Goal: Task Accomplishment & Management: Manage account settings

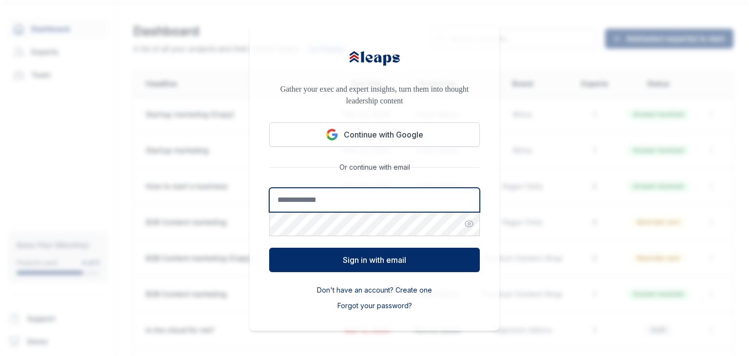
click at [322, 199] on input "Email address" at bounding box center [374, 200] width 211 height 24
type input "**********"
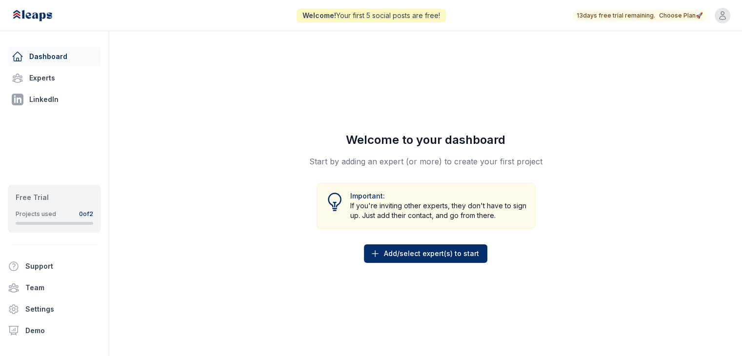
click at [698, 16] on span "🚀" at bounding box center [698, 16] width 7 height 8
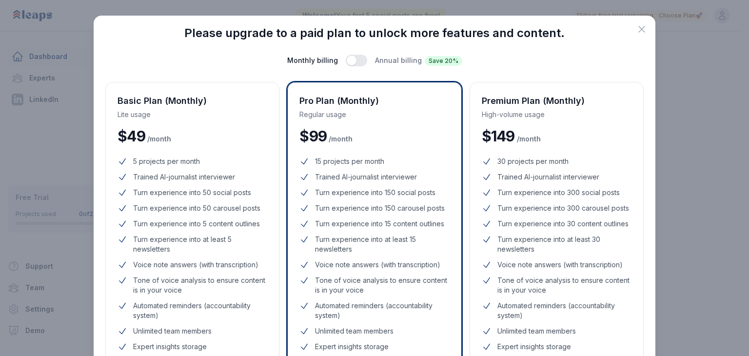
scroll to position [60, 0]
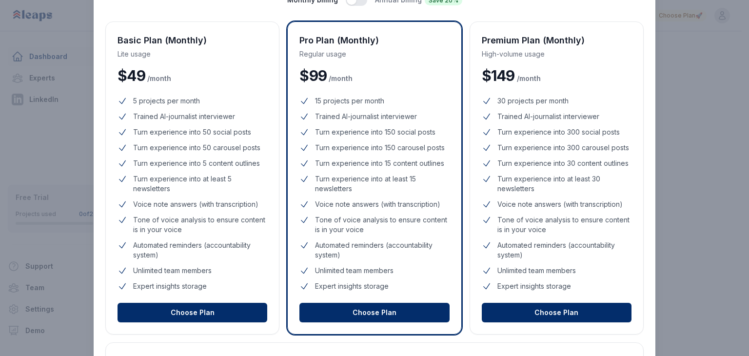
click at [194, 153] on ul "5 projects per month Trained AI-journalist interviewer Turn experience into 50 …" at bounding box center [192, 193] width 150 height 195
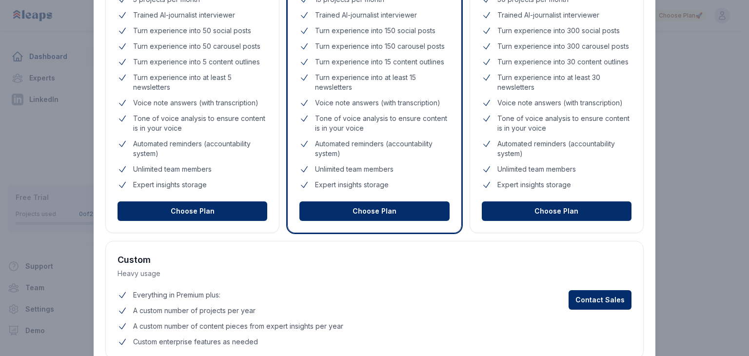
scroll to position [165, 0]
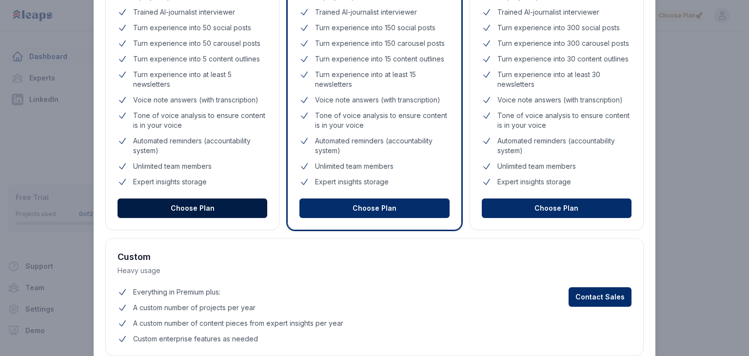
click at [193, 205] on button "Choose Plan" at bounding box center [192, 208] width 150 height 20
click at [194, 208] on button "Choose Plan" at bounding box center [192, 208] width 150 height 20
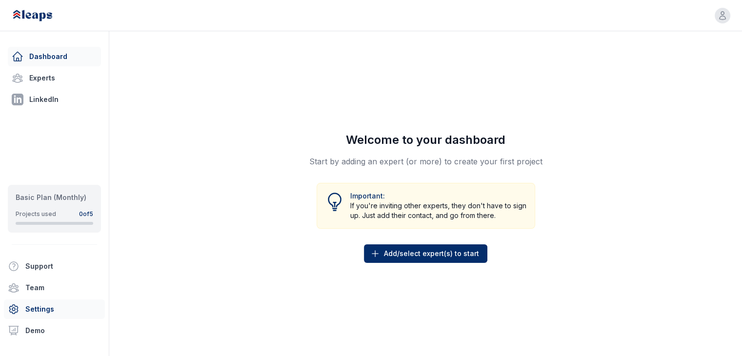
click at [33, 311] on link "Settings" at bounding box center [54, 309] width 101 height 20
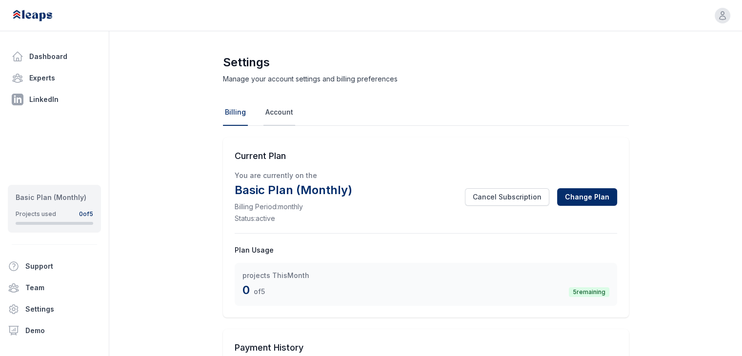
click at [269, 113] on link "Account" at bounding box center [279, 112] width 32 height 26
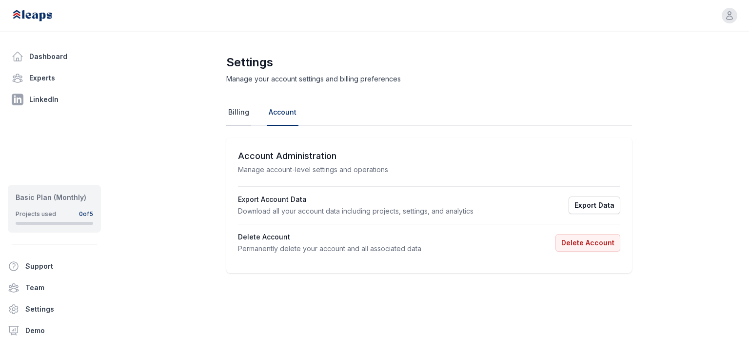
click at [234, 108] on link "Billing" at bounding box center [238, 112] width 25 height 26
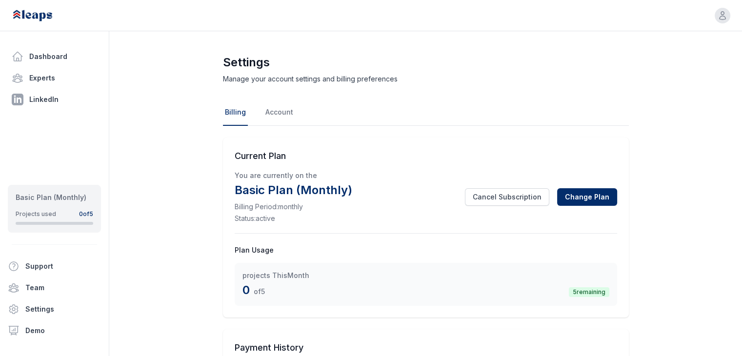
scroll to position [94, 0]
